Goal: Use online tool/utility: Use online tool/utility

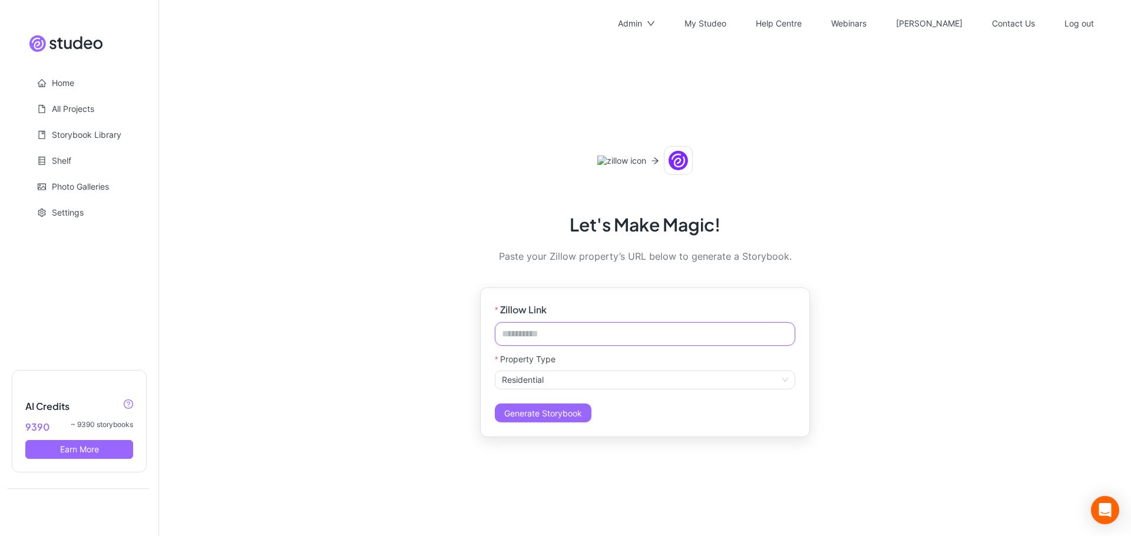
click at [548, 330] on input "Zillow Link" at bounding box center [645, 334] width 300 height 24
paste input "**********"
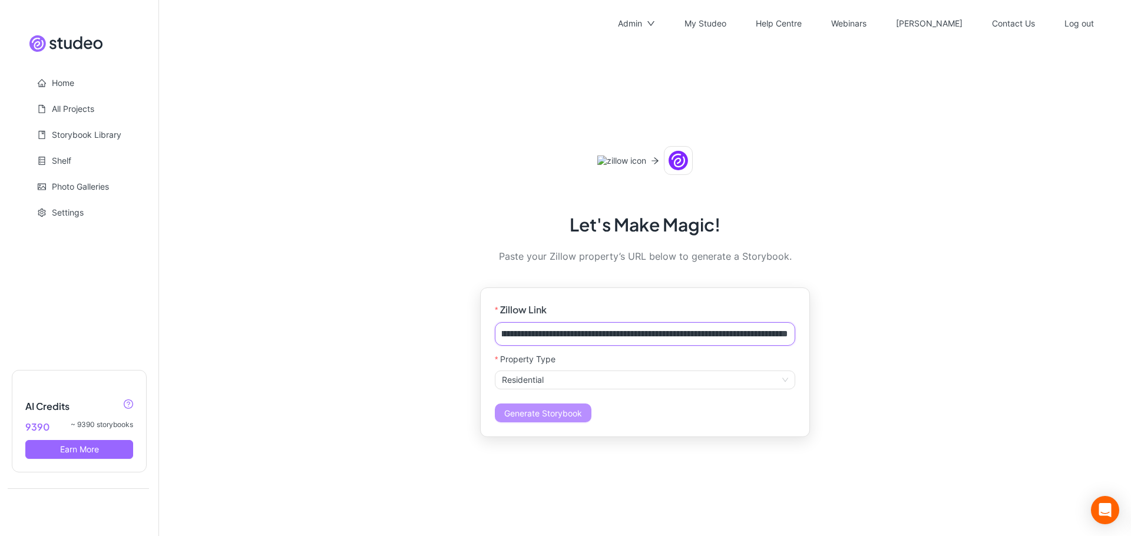
type input "**********"
click at [550, 408] on span "Generate Storybook" at bounding box center [543, 413] width 78 height 10
